Goal: Information Seeking & Learning: Find specific page/section

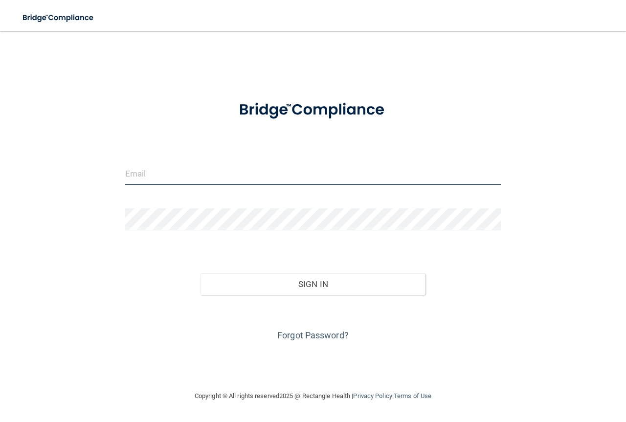
click at [266, 168] on input "email" at bounding box center [312, 174] width 375 height 22
type input "[EMAIL_ADDRESS][DOMAIN_NAME]"
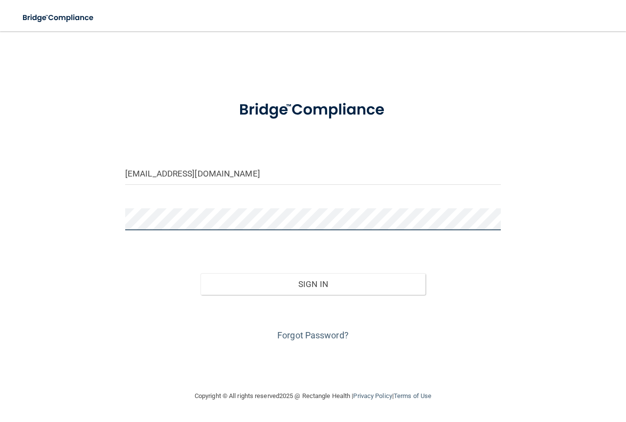
click at [200, 273] on button "Sign In" at bounding box center [312, 284] width 225 height 22
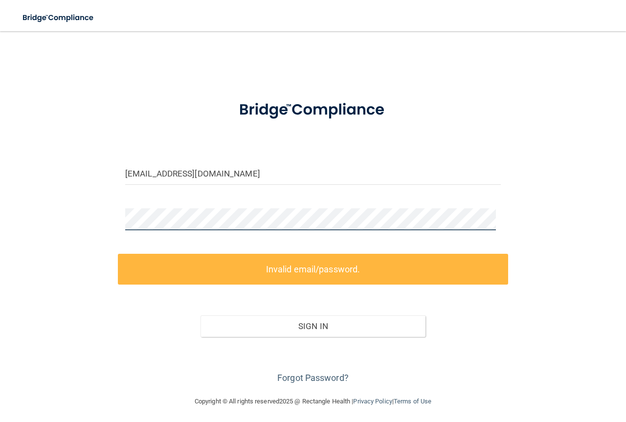
click at [0, 225] on main "[EMAIL_ADDRESS][DOMAIN_NAME] Invalid email/password. You don't have permission …" at bounding box center [313, 226] width 626 height 391
click at [74, 217] on div "[EMAIL_ADDRESS][DOMAIN_NAME] Invalid email/password. You don't have permission …" at bounding box center [313, 213] width 587 height 345
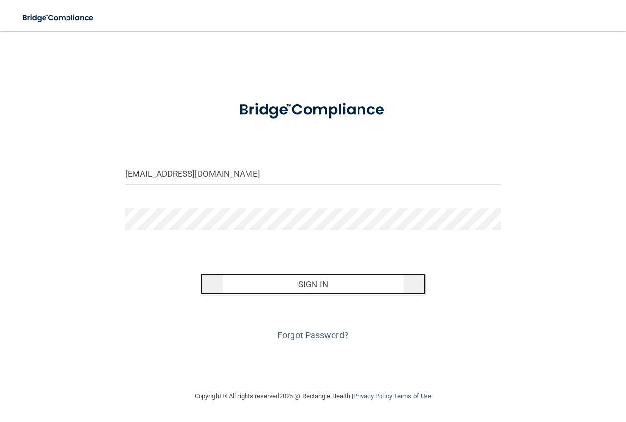
click at [235, 283] on button "Sign In" at bounding box center [312, 284] width 225 height 22
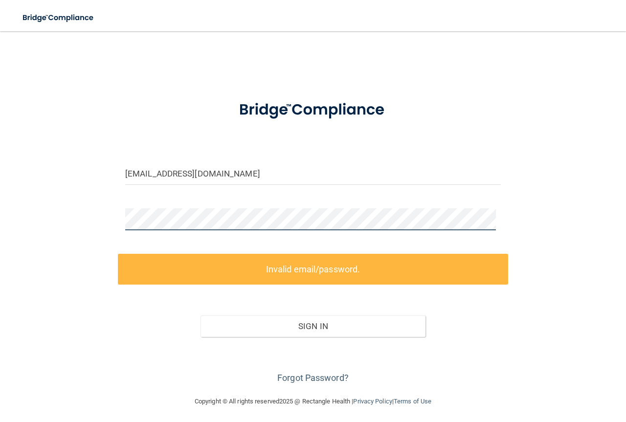
click at [53, 224] on div "[EMAIL_ADDRESS][DOMAIN_NAME] Invalid email/password. You don't have permission …" at bounding box center [313, 213] width 587 height 345
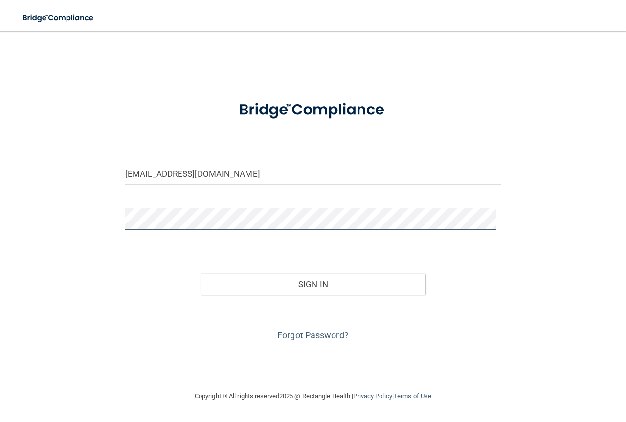
click at [100, 220] on div "[EMAIL_ADDRESS][DOMAIN_NAME] Invalid email/password. You don't have permission …" at bounding box center [313, 210] width 587 height 339
click at [200, 273] on button "Sign In" at bounding box center [312, 284] width 225 height 22
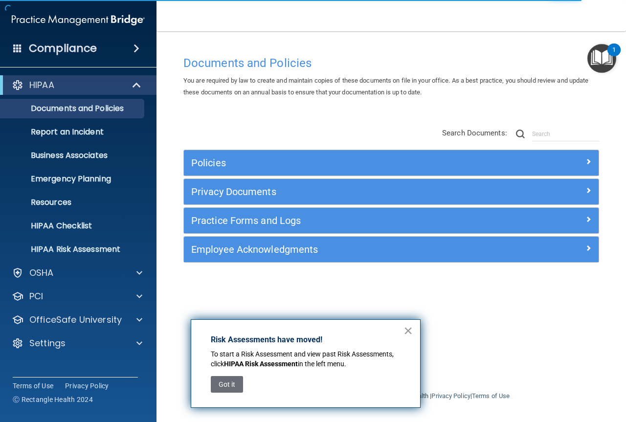
click at [407, 331] on button "×" at bounding box center [407, 331] width 9 height 16
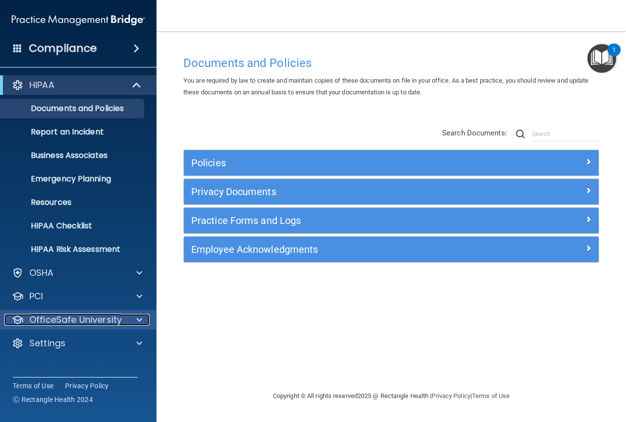
click at [139, 320] on span at bounding box center [139, 320] width 6 height 12
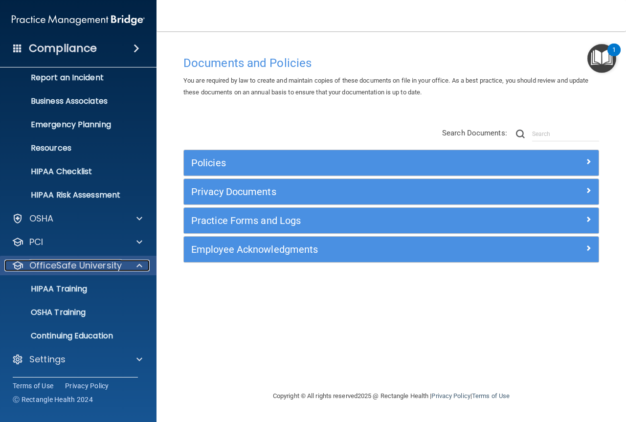
click at [137, 265] on span at bounding box center [139, 266] width 6 height 12
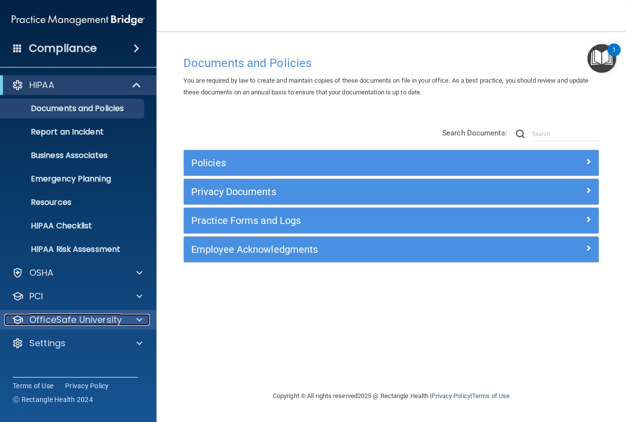
scroll to position [0, 0]
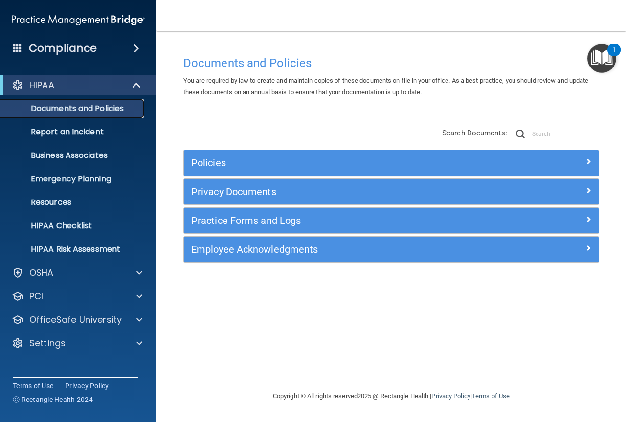
click at [90, 105] on p "Documents and Policies" at bounding box center [72, 109] width 133 height 10
click at [66, 228] on p "HIPAA Checklist" at bounding box center [72, 226] width 133 height 10
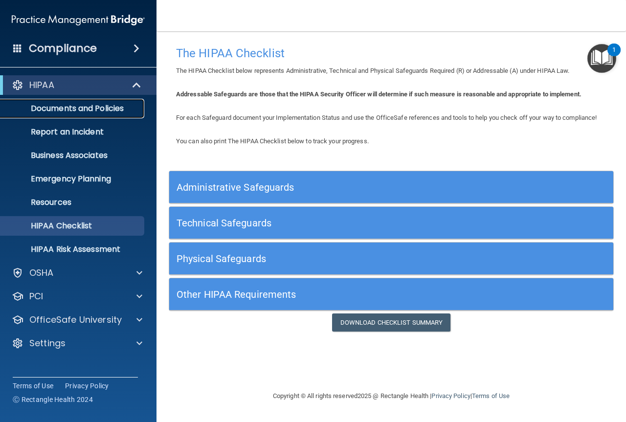
click at [116, 105] on p "Documents and Policies" at bounding box center [72, 109] width 133 height 10
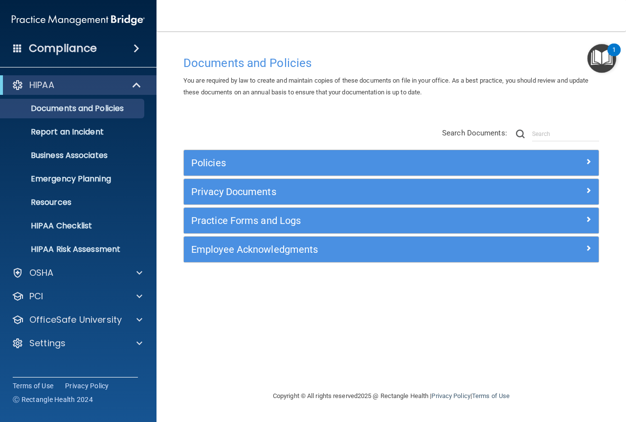
click at [134, 49] on span at bounding box center [136, 49] width 6 height 12
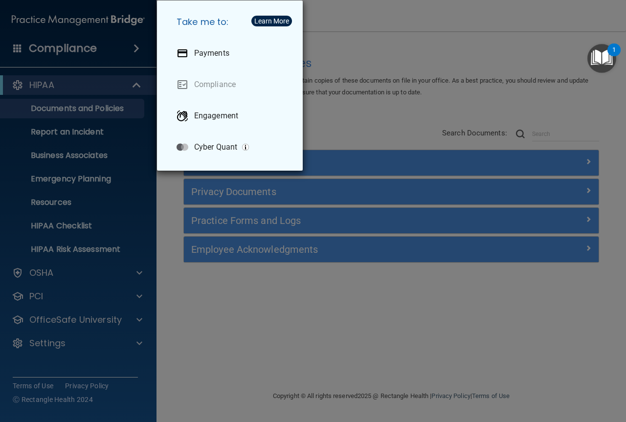
click at [134, 49] on div "Take me to: Payments Compliance Engagement Cyber Quant" at bounding box center [313, 211] width 626 height 422
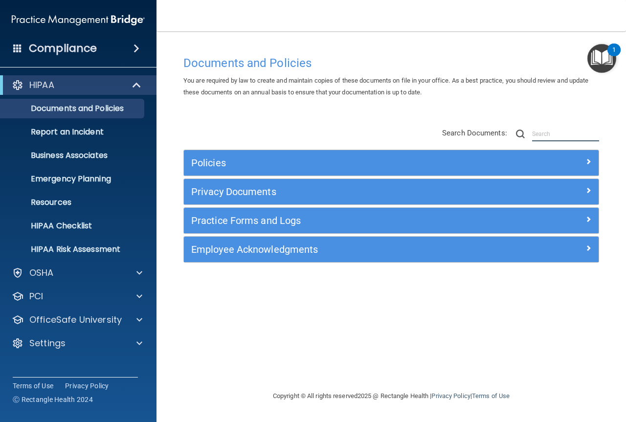
click at [550, 134] on input "text" at bounding box center [565, 134] width 67 height 15
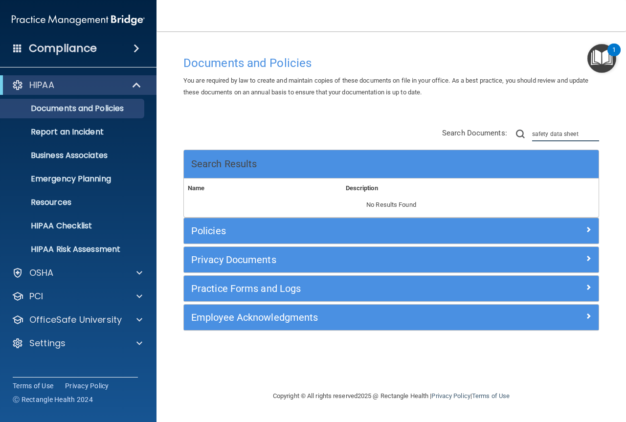
type input "safety data sheet"
click at [84, 49] on h4 "Compliance" at bounding box center [63, 49] width 68 height 14
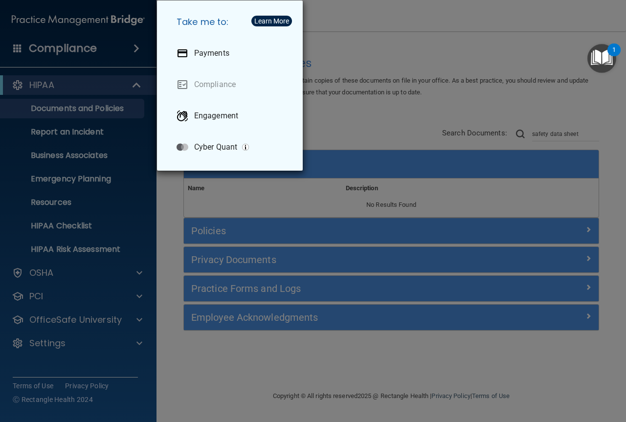
click at [16, 46] on div "Take me to: Payments Compliance Engagement Cyber Quant" at bounding box center [313, 211] width 626 height 422
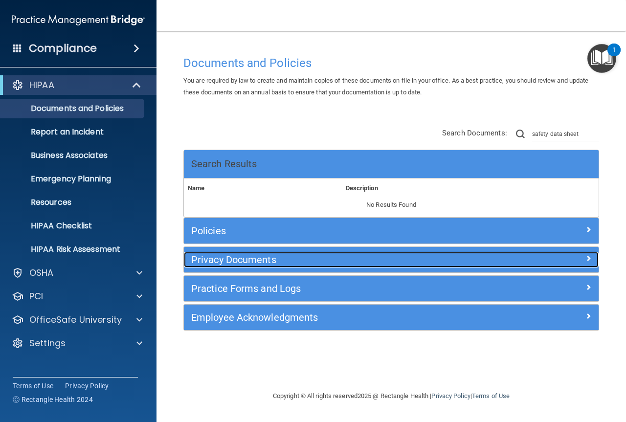
click at [584, 261] on div at bounding box center [547, 258] width 104 height 12
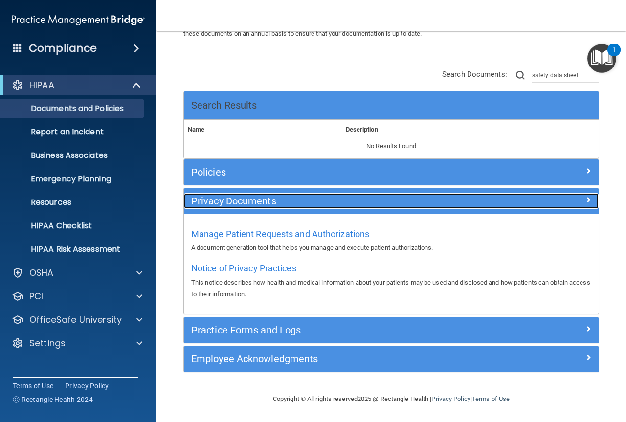
scroll to position [59, 0]
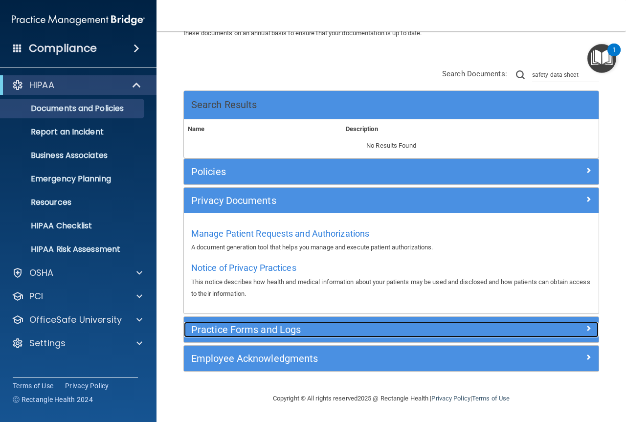
click at [585, 326] on span at bounding box center [588, 328] width 6 height 12
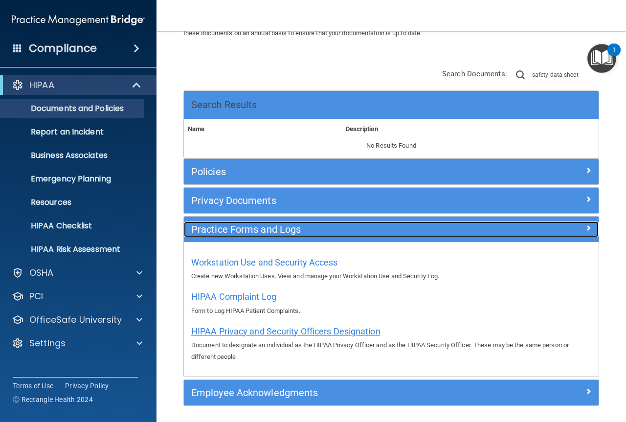
scroll to position [93, 0]
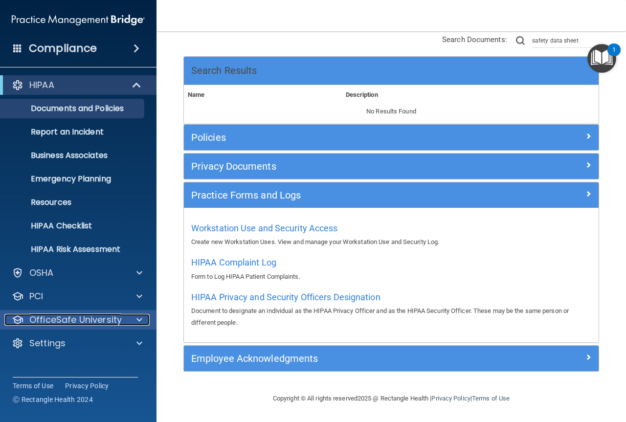
click at [141, 322] on span at bounding box center [139, 320] width 6 height 12
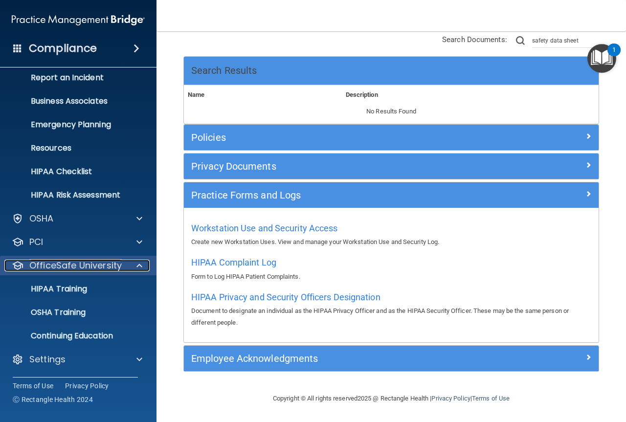
scroll to position [5, 0]
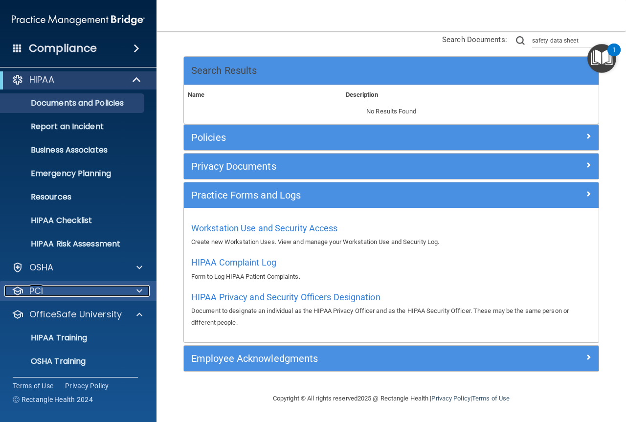
click at [139, 287] on span at bounding box center [139, 291] width 6 height 12
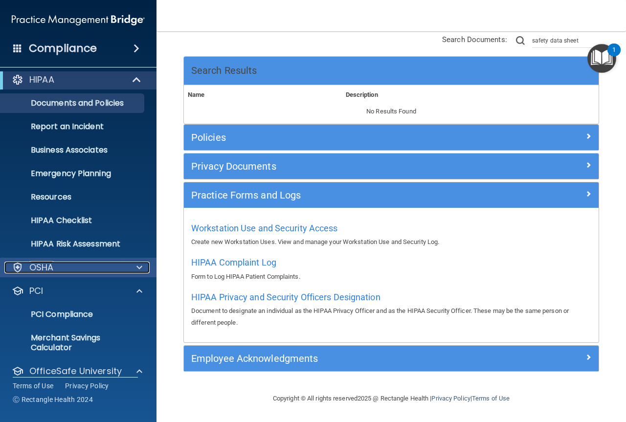
click at [139, 267] on span at bounding box center [139, 268] width 6 height 12
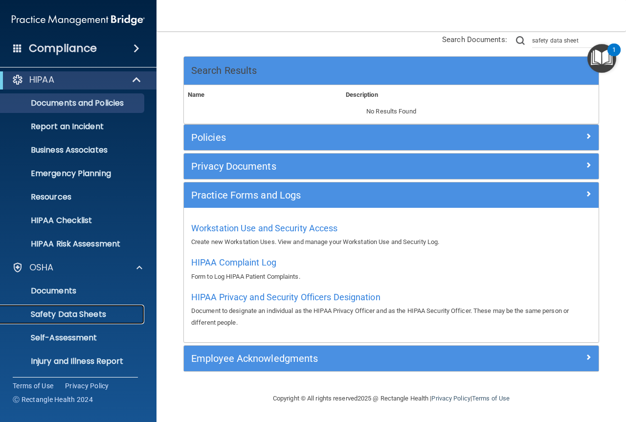
click at [98, 314] on p "Safety Data Sheets" at bounding box center [72, 314] width 133 height 10
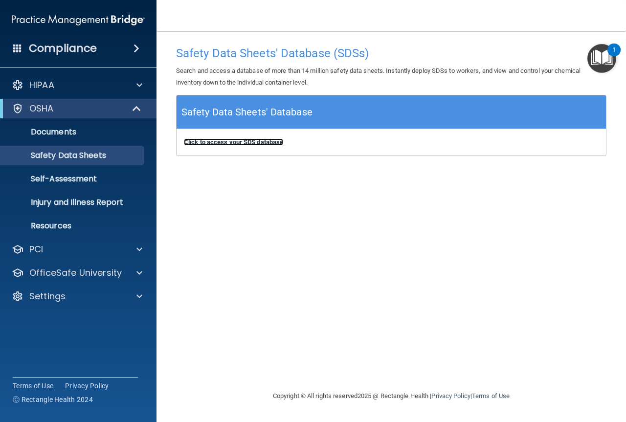
click at [225, 141] on b "Click to access your SDS database" at bounding box center [233, 141] width 99 height 7
